Goal: Task Accomplishment & Management: Manage account settings

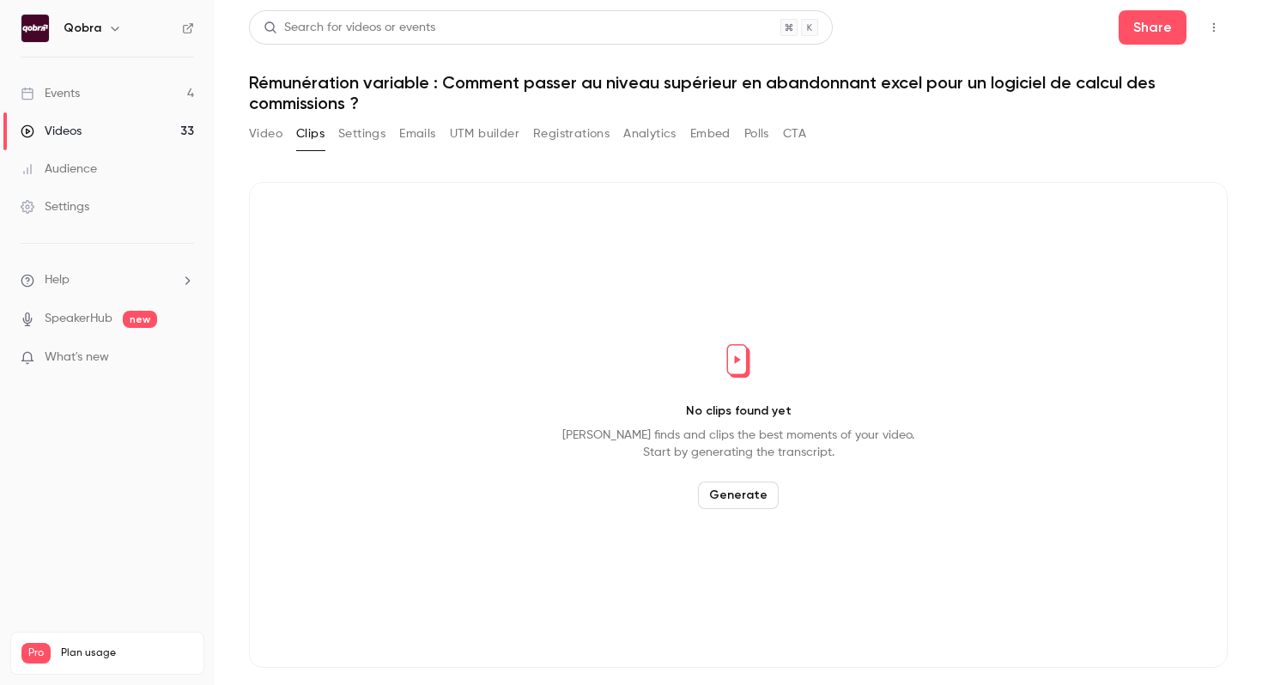
click at [123, 82] on link "Events 4" at bounding box center [107, 94] width 215 height 38
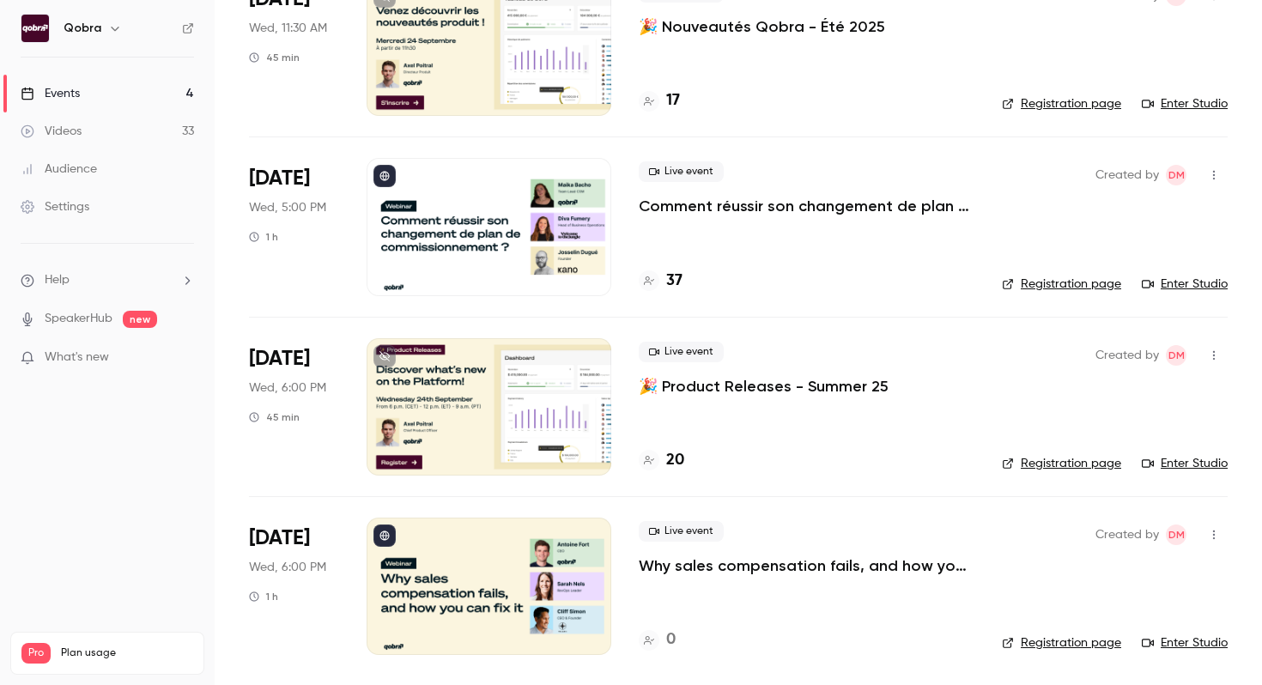
scroll to position [170, 0]
click at [524, 607] on div at bounding box center [489, 585] width 245 height 137
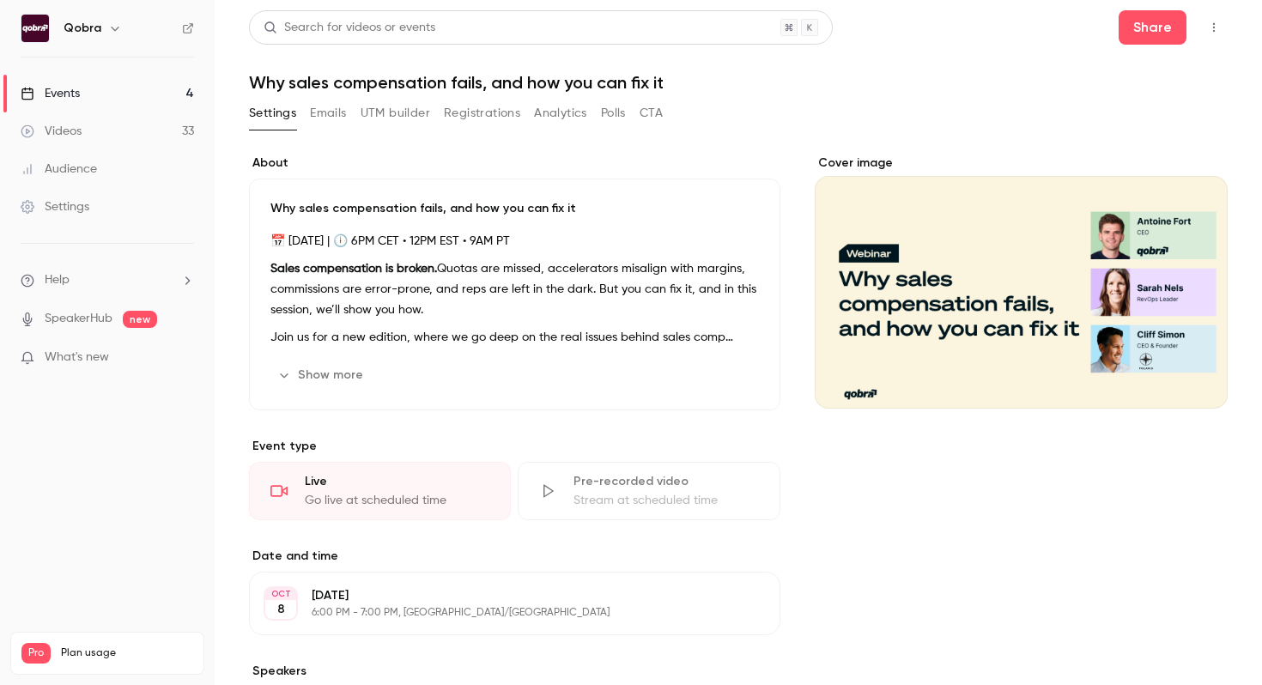
click at [1193, 375] on icon "Cover image" at bounding box center [1196, 378] width 19 height 14
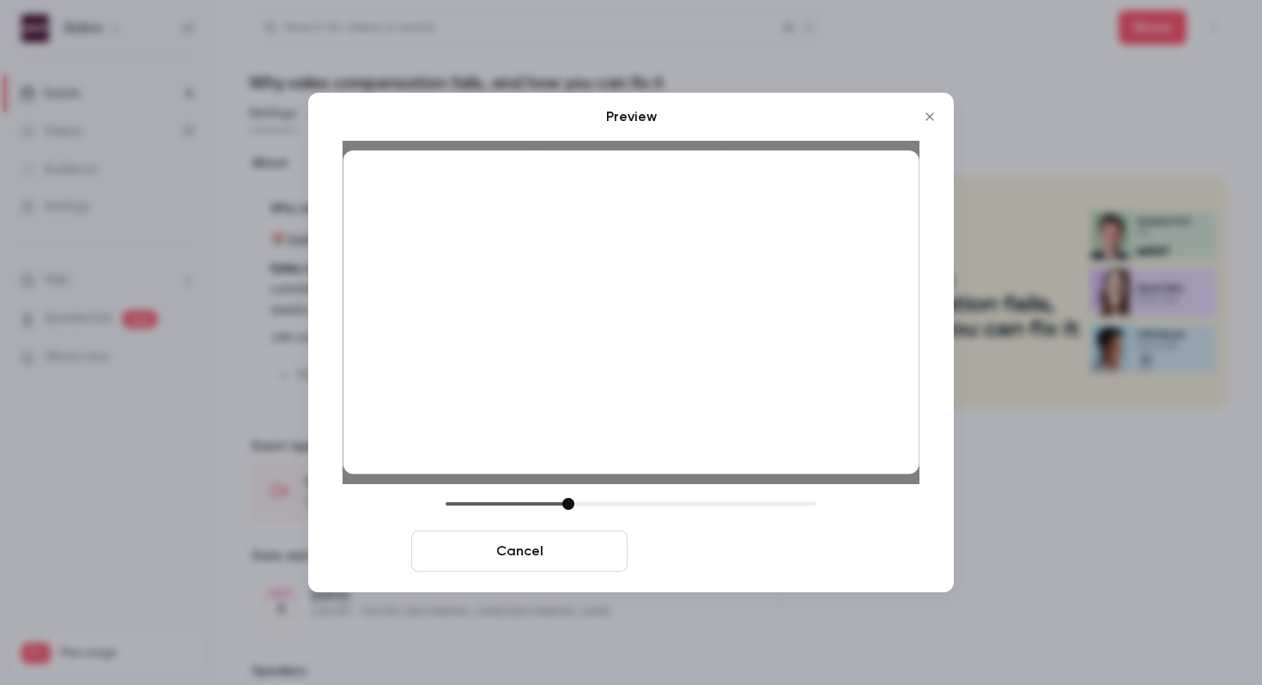
click at [697, 550] on button "Save cover" at bounding box center [743, 551] width 216 height 41
